Goal: Check status: Check status

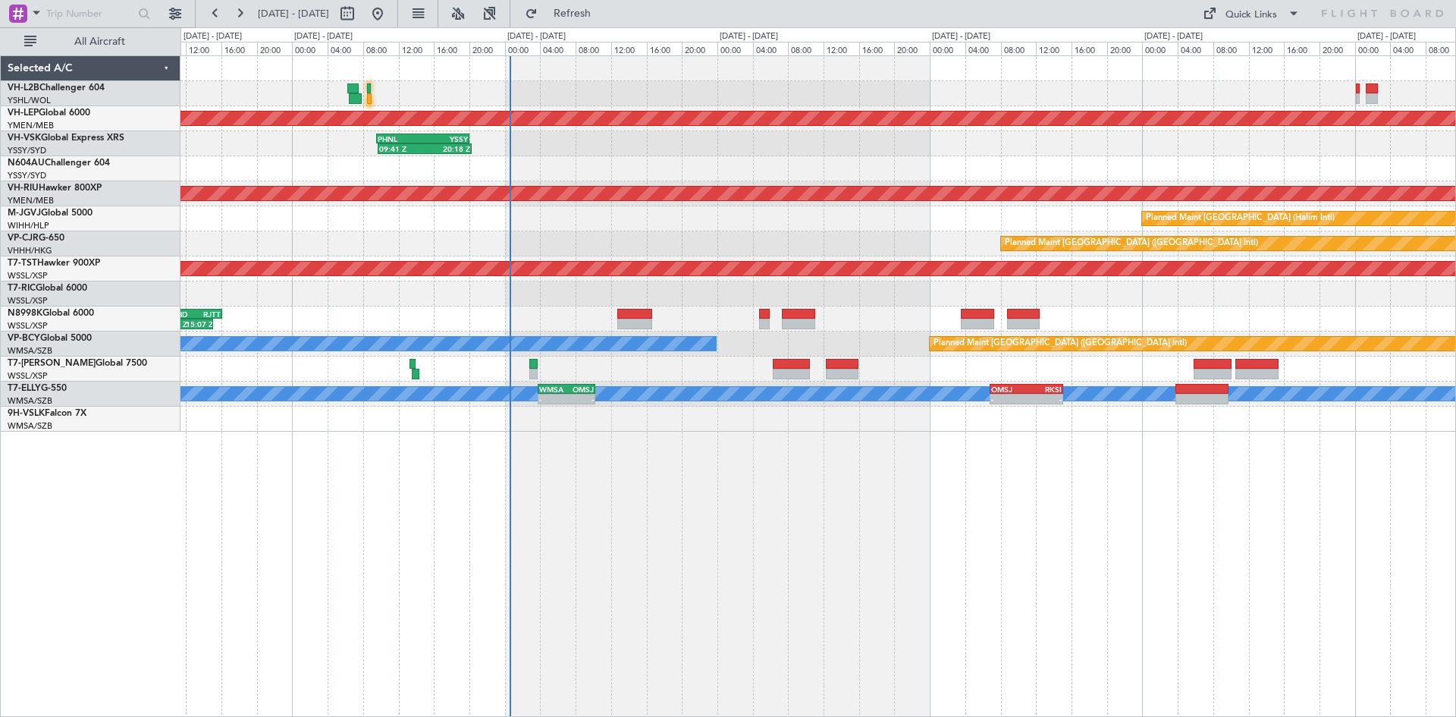
click at [807, 518] on div "Unplanned Maint Wichita (Wichita Mid-continent) 09:41 Z 20:18 Z PHNL 09:35 Z YS…" at bounding box center [819, 385] width 1276 height 661
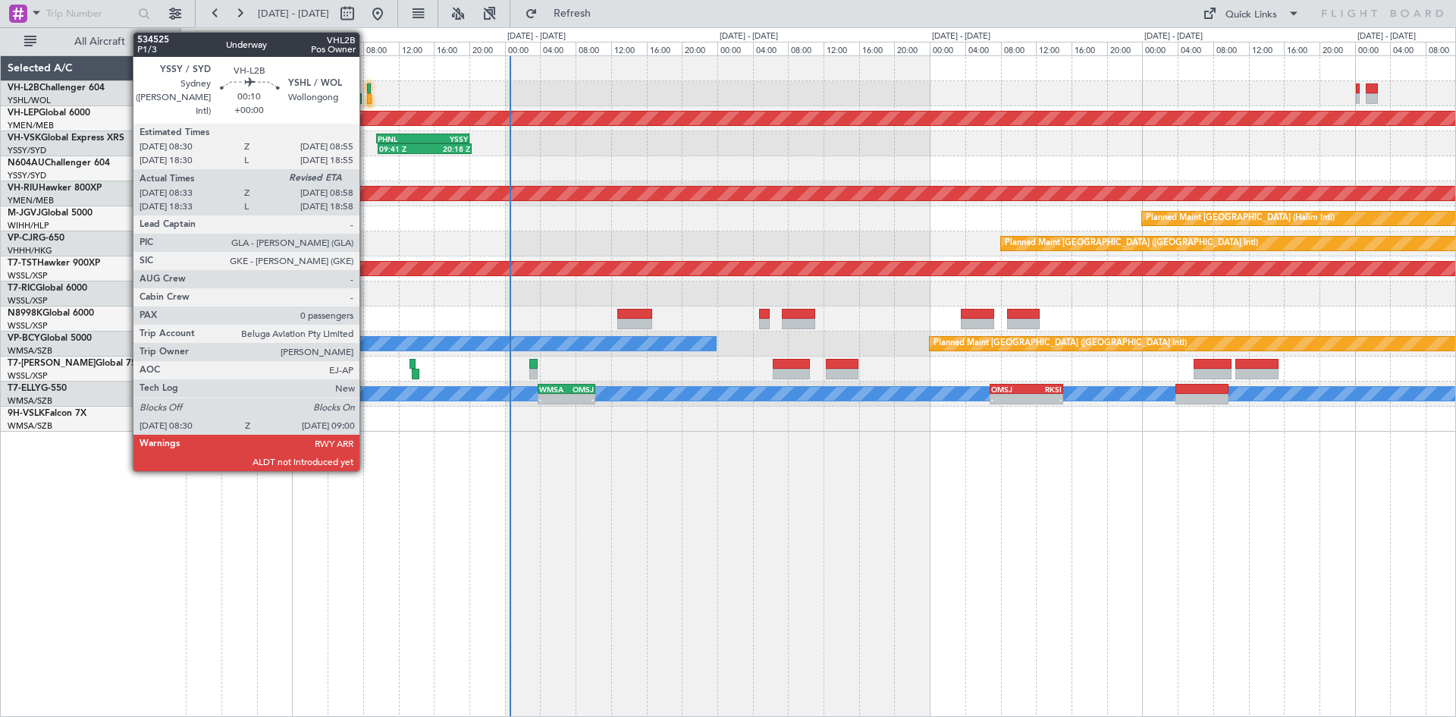
click at [367, 97] on div at bounding box center [369, 98] width 5 height 11
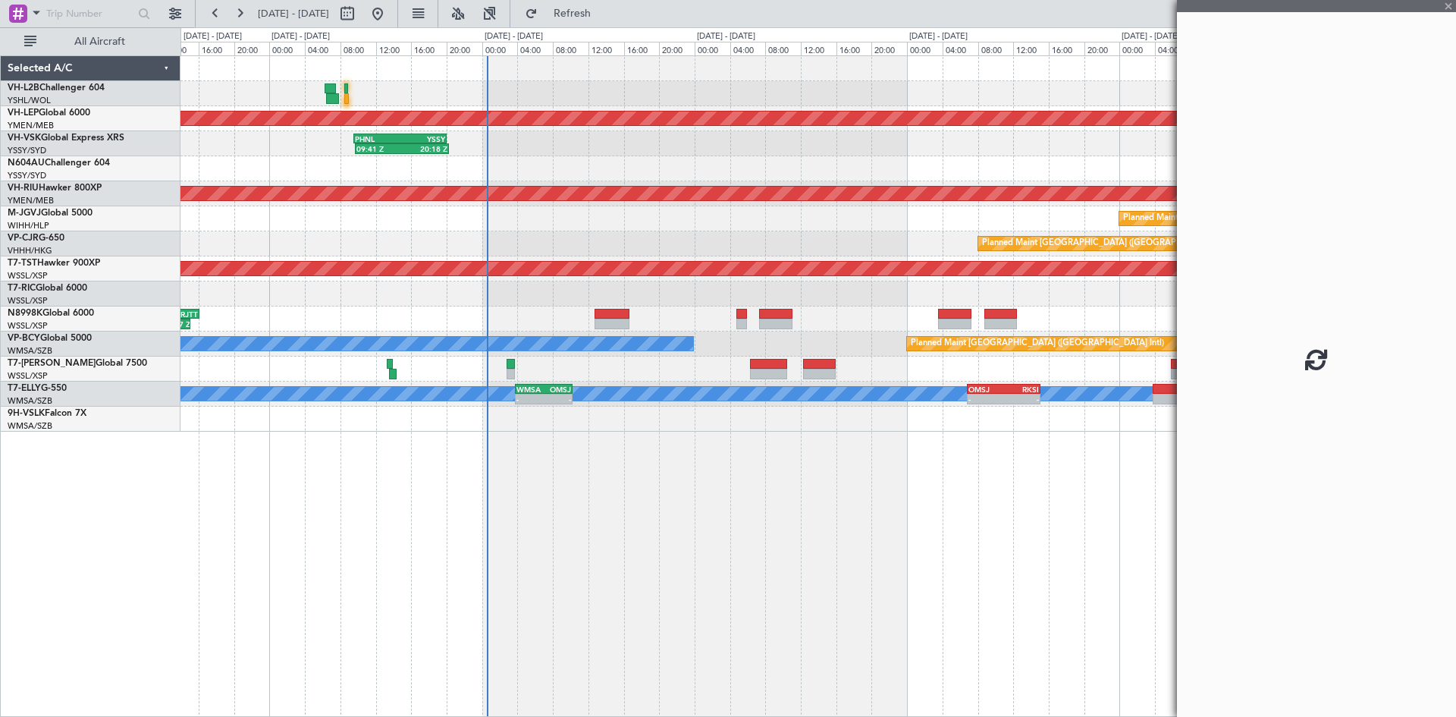
click at [545, 166] on div "Unplanned Maint Wichita (Wichita Mid-continent) 09:41 Z 20:18 Z PHNL 09:35 Z YS…" at bounding box center [818, 243] width 1275 height 375
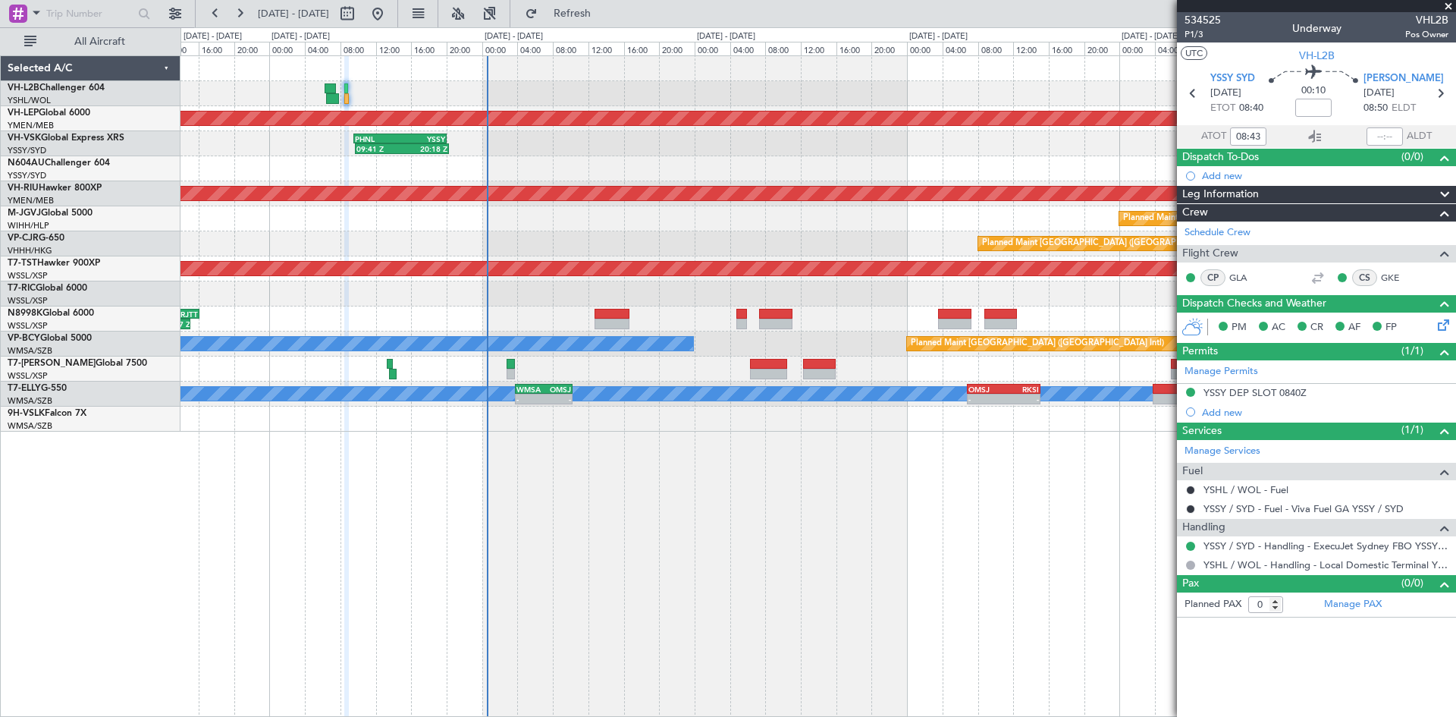
click at [1381, 139] on mat-tooltip-component "Estimated Landing Time" at bounding box center [1378, 135] width 120 height 40
click at [1419, 121] on mat-tooltip-component "Estimated Landing Time" at bounding box center [1378, 135] width 120 height 40
click at [1390, 136] on input "text" at bounding box center [1385, 136] width 36 height 18
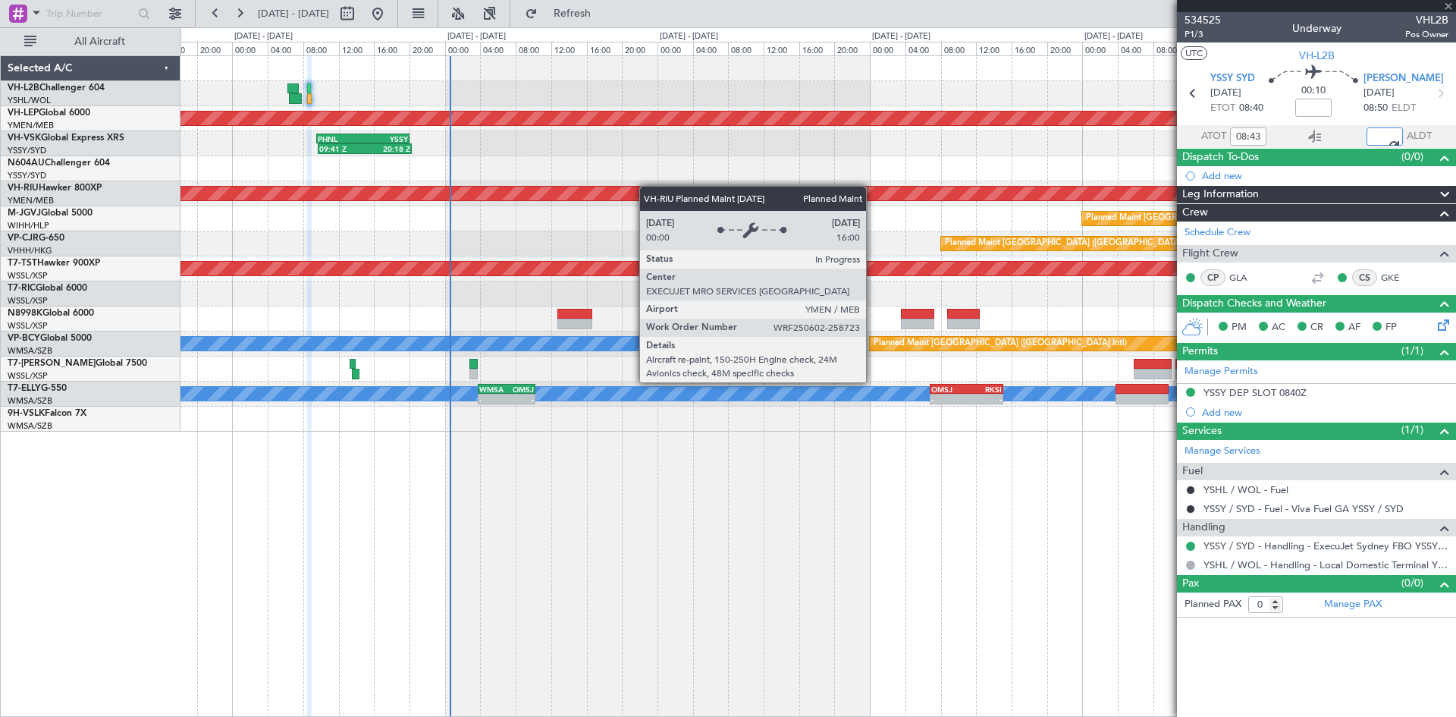
click at [624, 193] on div "Unplanned Maint Wichita (Wichita Mid-continent) 09:41 Z 20:18 Z PHNL 09:35 Z YS…" at bounding box center [818, 243] width 1275 height 375
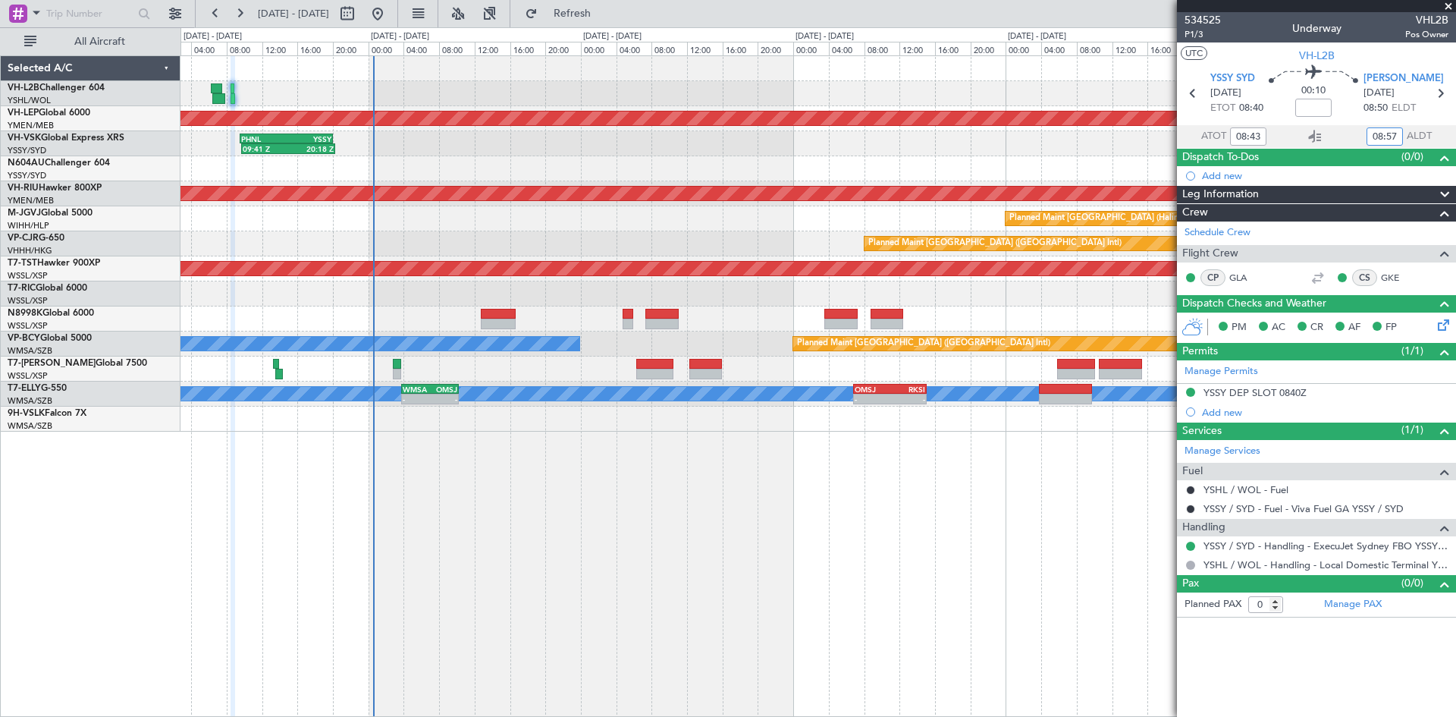
click at [671, 536] on div "Unplanned Maint Wichita (Wichita Mid-continent) 09:41 Z 20:18 Z PHNL 09:35 Z YS…" at bounding box center [819, 385] width 1276 height 661
click at [662, 541] on div "Unplanned Maint Wichita (Wichita Mid-continent) 09:41 Z 20:18 Z PHNL 09:35 Z YS…" at bounding box center [819, 385] width 1276 height 661
click at [649, 543] on div "Unplanned Maint Wichita (Wichita Mid-continent) 09:41 Z 20:18 Z PHNL 09:35 Z YS…" at bounding box center [819, 385] width 1276 height 661
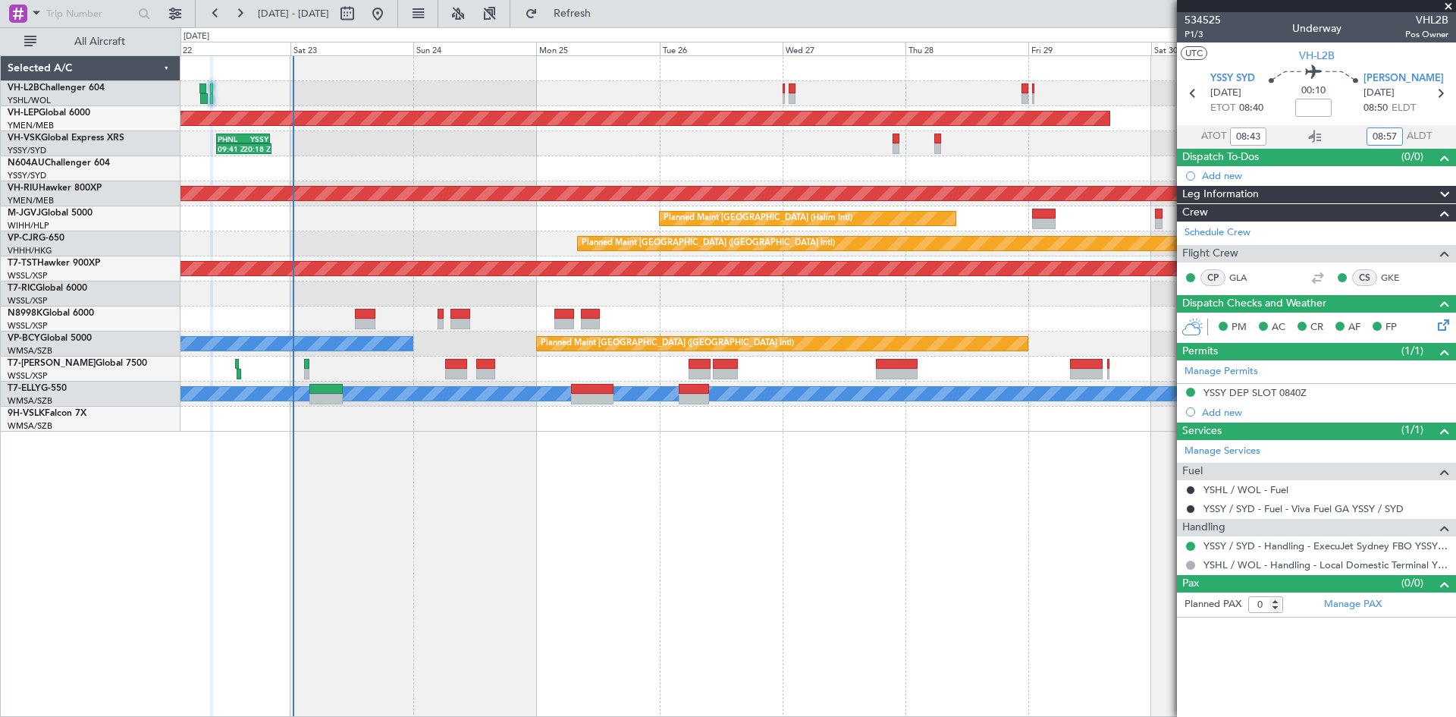
click at [561, 577] on div "Unplanned Maint Sydney ([PERSON_NAME] Intl) Unplanned Maint Wichita (Wichita Mi…" at bounding box center [819, 385] width 1276 height 661
click at [369, 329] on div at bounding box center [818, 318] width 1275 height 25
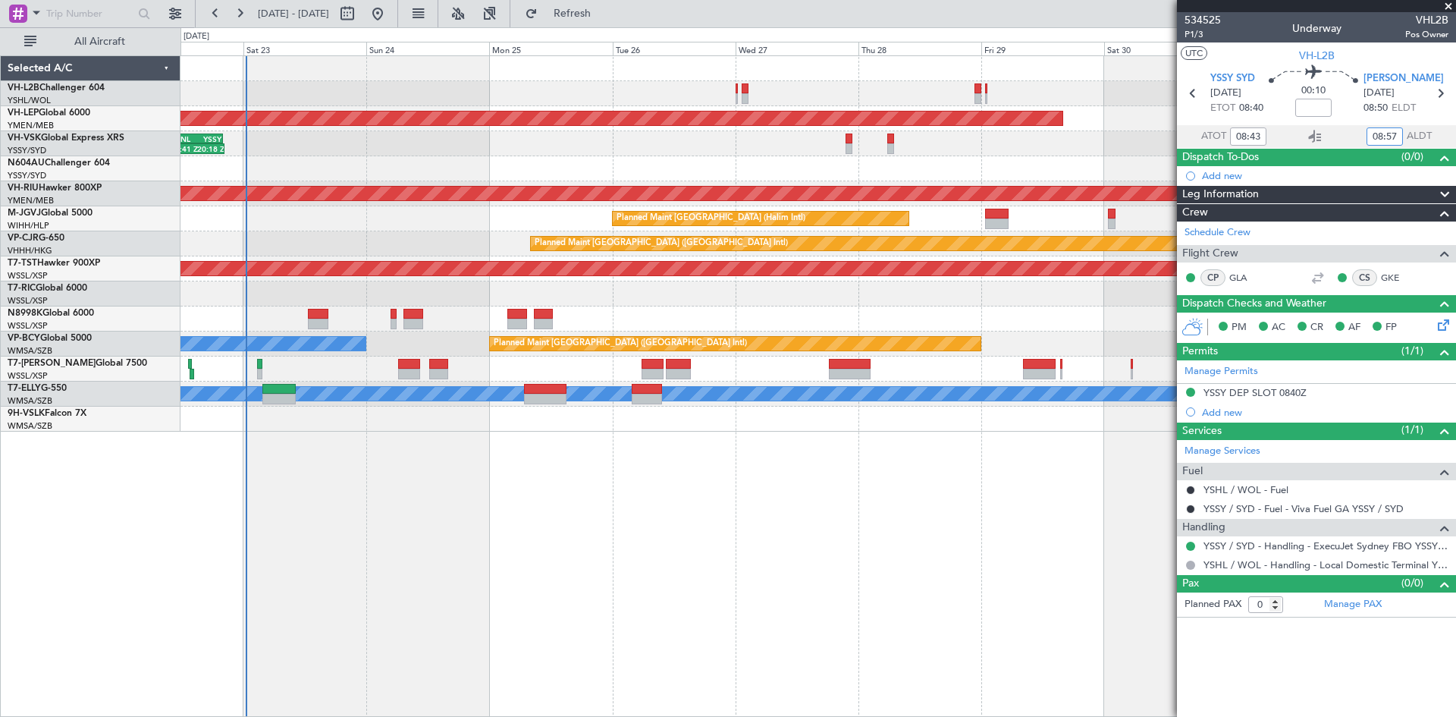
click at [639, 494] on div "Unplanned Maint Wichita (Wichita Mid-continent) 09:41 Z 20:18 Z PHNL 09:35 Z YS…" at bounding box center [819, 385] width 1276 height 661
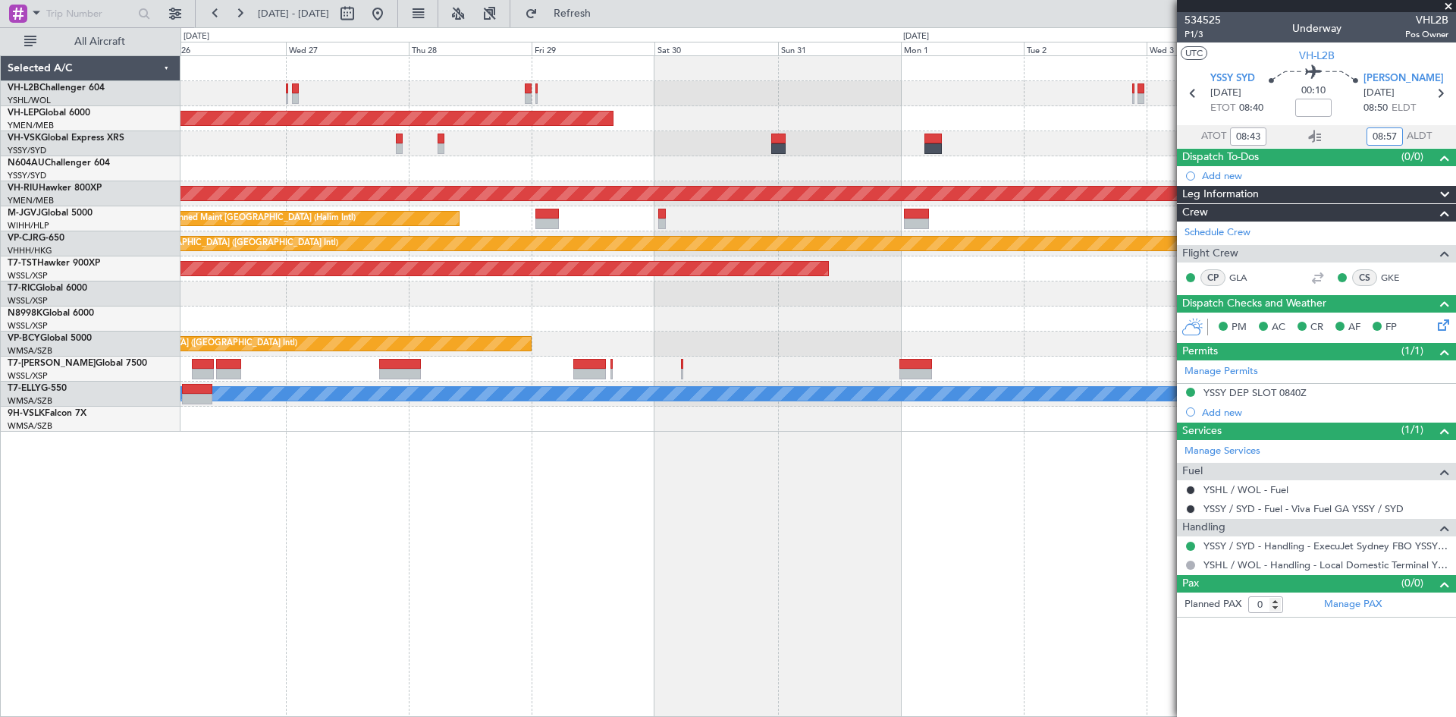
click at [714, 495] on div "Unplanned Maint Wichita (Wichita Mid-continent) Planned Maint [GEOGRAPHIC_DATA]…" at bounding box center [819, 385] width 1276 height 661
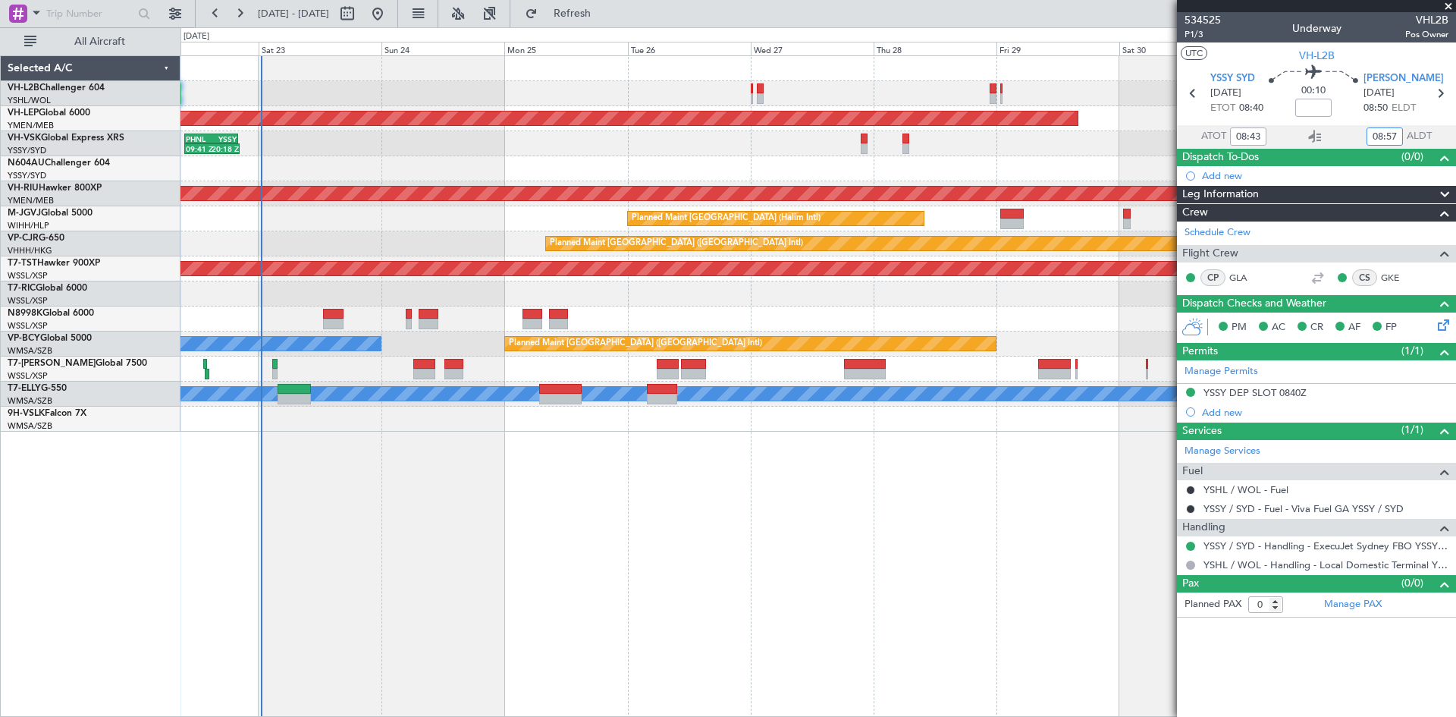
click at [858, 495] on div "Unplanned Maint Wichita (Wichita Mid-continent) PHNL 09:35 Z YSSY 20:05 Z 09:41…" at bounding box center [819, 385] width 1276 height 661
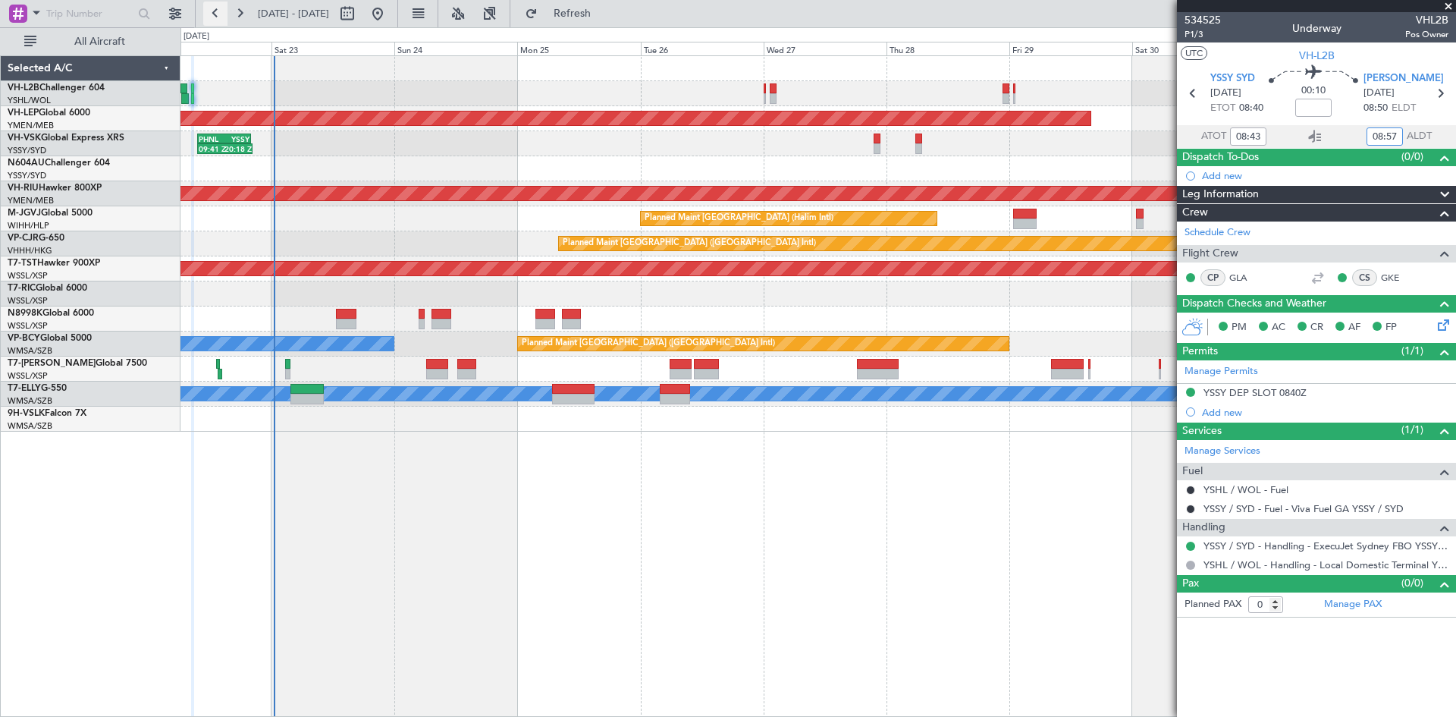
type input "08:57"
